Goal: Task Accomplishment & Management: Use online tool/utility

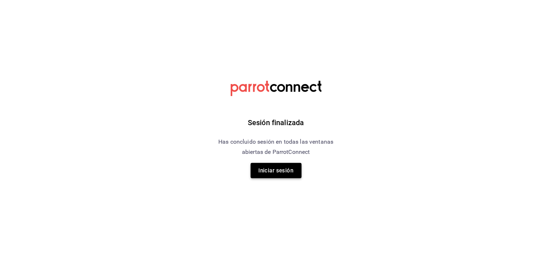
click at [271, 170] on button "Iniciar sesión" at bounding box center [276, 170] width 51 height 15
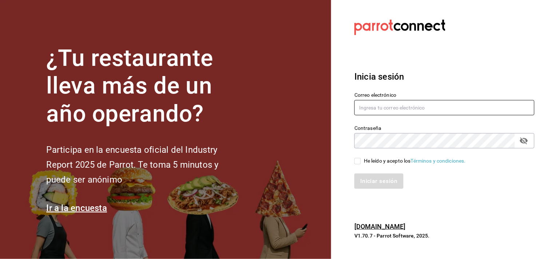
type input "[EMAIL_ADDRESS][DOMAIN_NAME]"
click at [359, 161] on input "He leído y acepto los Términos y condiciones." at bounding box center [358, 161] width 7 height 7
checkbox input "true"
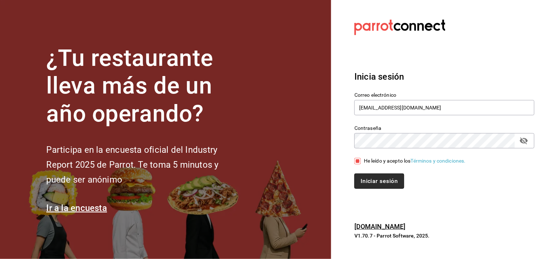
click at [369, 182] on button "Iniciar sesión" at bounding box center [380, 181] width 50 height 15
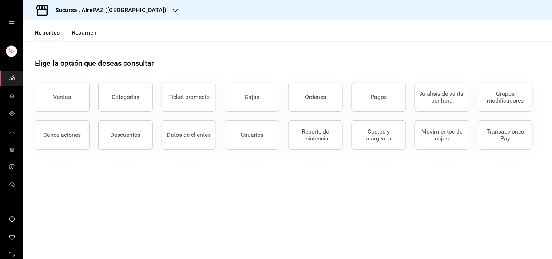
click at [6, 21] on div "mailbox folders" at bounding box center [11, 22] width 23 height 44
click at [9, 23] on icon "open drawer" at bounding box center [12, 22] width 6 height 6
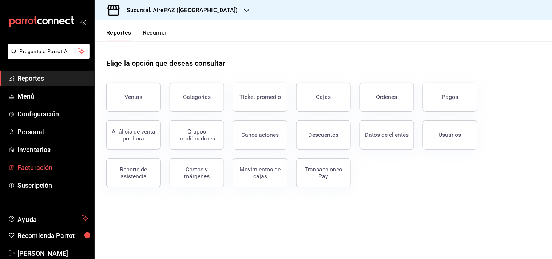
click at [43, 167] on span "Facturación" at bounding box center [52, 168] width 71 height 10
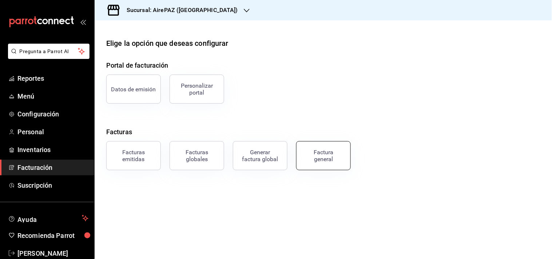
click at [319, 157] on div "Factura general" at bounding box center [324, 156] width 36 height 14
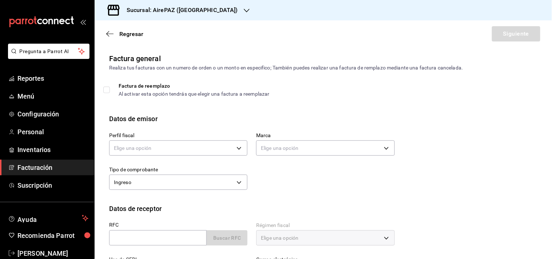
click at [244, 12] on icon "button" at bounding box center [247, 11] width 6 height 6
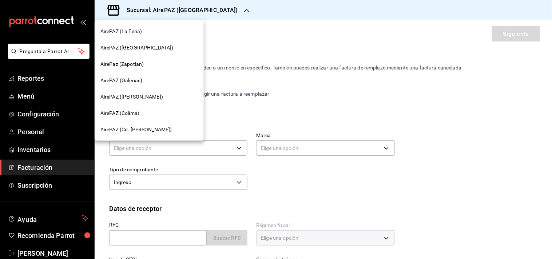
click at [139, 82] on span "AirePAZ (Galerías)" at bounding box center [122, 81] width 42 height 8
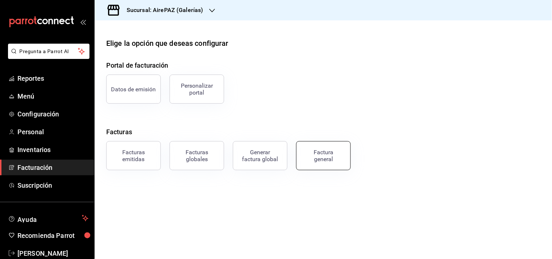
click at [321, 168] on button "Factura general" at bounding box center [323, 155] width 55 height 29
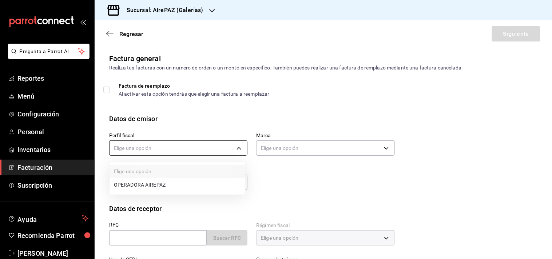
click at [237, 150] on body "Pregunta a Parrot AI Reportes Menú Configuración Personal Inventarios Facturaci…" at bounding box center [276, 129] width 552 height 259
click at [176, 186] on li "OPERADORA AIREPAZ" at bounding box center [178, 184] width 136 height 13
type input "f41d9dfb-0766-4c45-9460-f466631e8b06"
type input "d361c5b2-df80-44ef-a0b9-b85e4b2fec57"
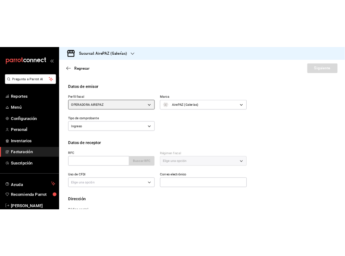
scroll to position [89, 0]
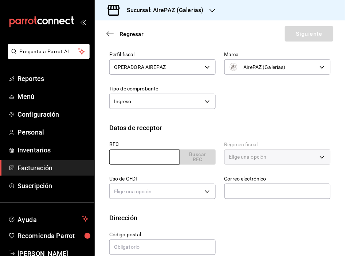
click at [130, 157] on input "text" at bounding box center [144, 156] width 70 height 15
paste input "0"
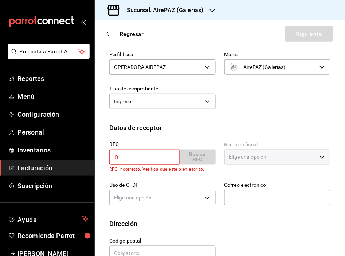
type input "0"
paste input "0"
type input "0"
click at [110, 159] on input "text" at bounding box center [144, 156] width 70 height 15
paste input "90"
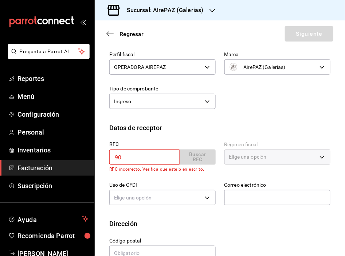
type input "9"
type input "OGR210818E90"
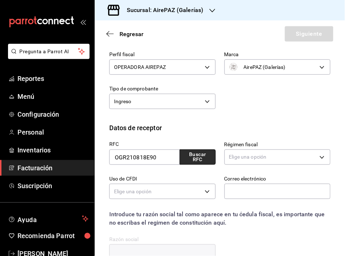
click at [198, 160] on button "Buscar RFC" at bounding box center [198, 156] width 36 height 15
type input "601"
type input "G03"
type input "grudecarplanteriabq@gmail.com"
type input "45645"
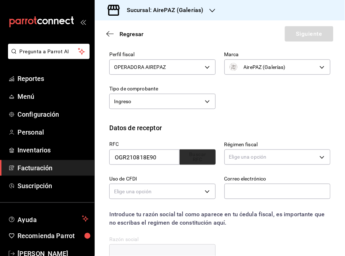
type input "OPERADORA GRUDECAR"
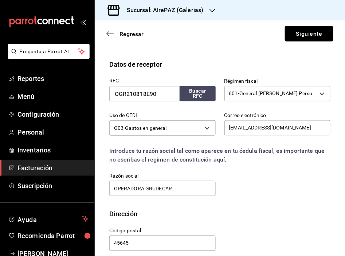
scroll to position [159, 0]
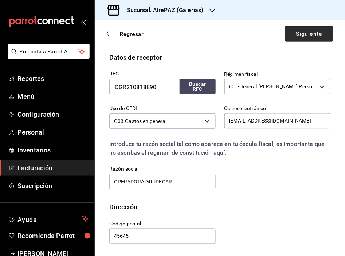
click at [303, 31] on button "Siguiente" at bounding box center [309, 33] width 48 height 15
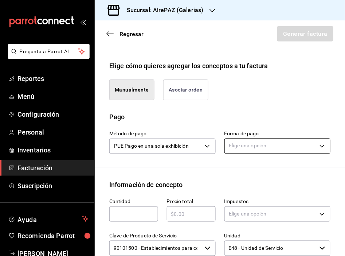
click at [308, 146] on body "Pregunta a Parrot AI Reportes Menú Configuración Personal Inventarios Facturaci…" at bounding box center [172, 128] width 345 height 256
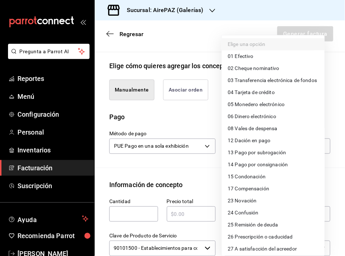
click at [288, 82] on span "03 Transferencia electrónica de fondos" at bounding box center [272, 80] width 89 height 8
type input "03"
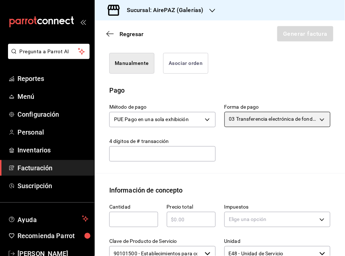
scroll to position [187, 0]
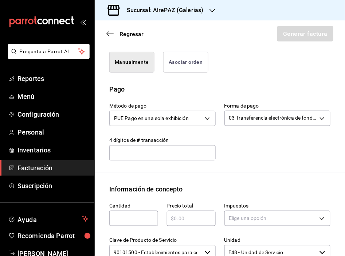
click at [160, 157] on input "text" at bounding box center [162, 152] width 106 height 15
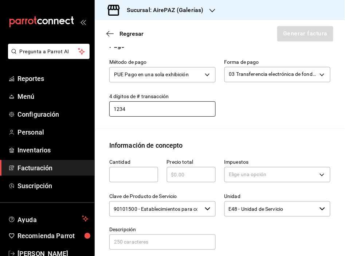
scroll to position [231, 0]
type input "1234"
click at [136, 175] on input "text" at bounding box center [133, 174] width 49 height 9
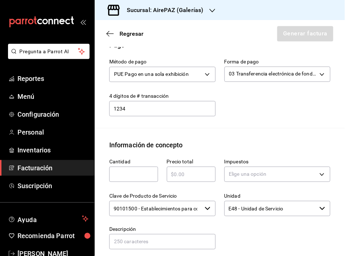
click at [126, 177] on input "text" at bounding box center [133, 174] width 49 height 9
type input "6"
click at [180, 173] on input "text" at bounding box center [191, 174] width 49 height 9
type input "$2100"
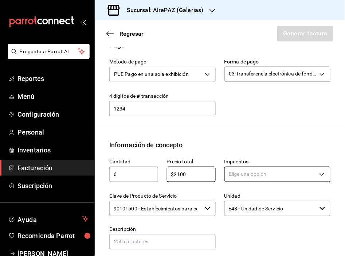
click at [270, 180] on body "Pregunta a Parrot AI Reportes Menú Configuración Personal Inventarios Facturaci…" at bounding box center [172, 128] width 345 height 256
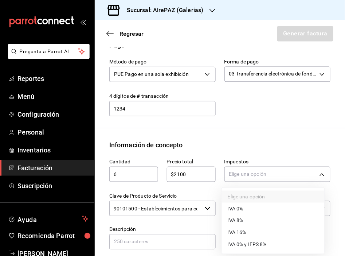
click at [255, 244] on span "IVA 0% y IEPS 8%" at bounding box center [247, 245] width 39 height 8
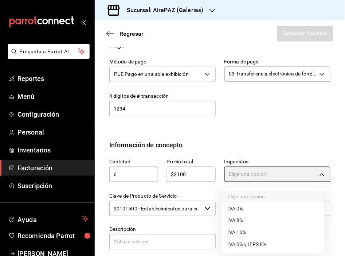
type input "IVA_0_IEPS_8"
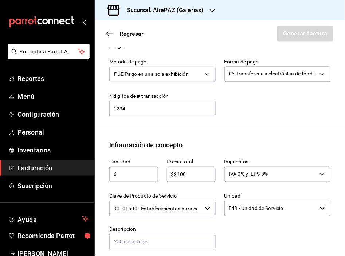
click at [244, 233] on div at bounding box center [273, 233] width 115 height 33
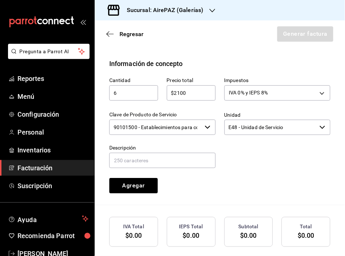
scroll to position [323, 0]
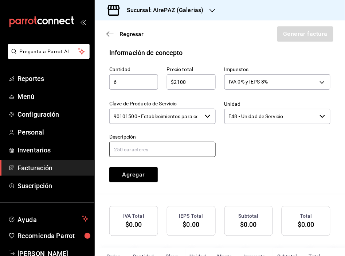
click at [175, 154] on input "text" at bounding box center [162, 149] width 106 height 15
type input "Bolsa Chocolate Rey Amargo Tradicional en Polvo. 900gr"
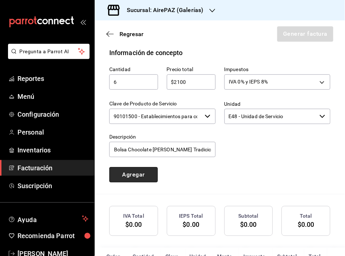
click at [125, 174] on button "Agregar" at bounding box center [133, 174] width 48 height 15
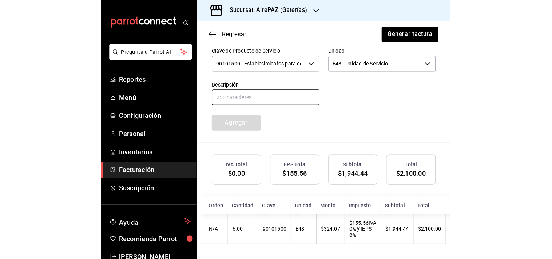
scroll to position [383, 0]
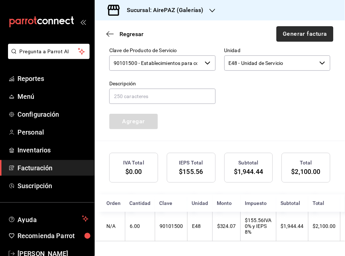
click at [294, 34] on button "Generar factura" at bounding box center [304, 33] width 57 height 15
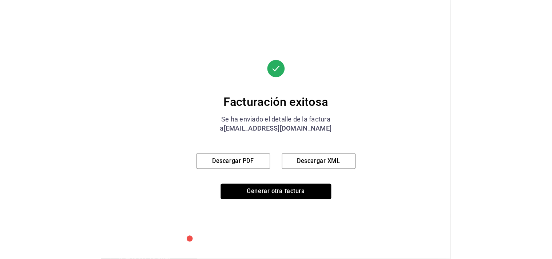
scroll to position [361, 0]
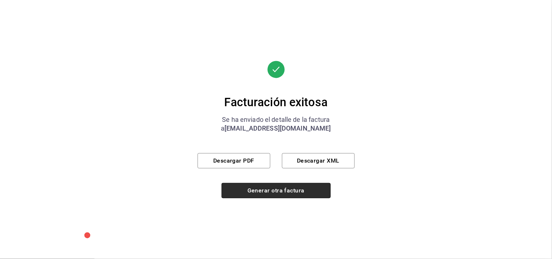
click at [298, 192] on button "Generar otra factura" at bounding box center [276, 190] width 109 height 15
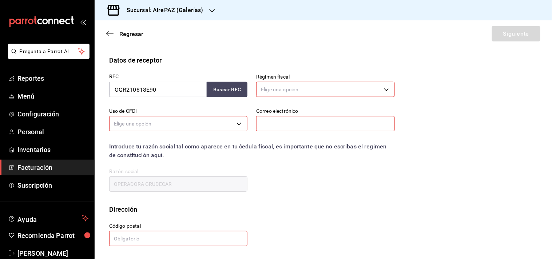
scroll to position [89, 0]
